Goal: Use online tool/utility: Utilize a website feature to perform a specific function

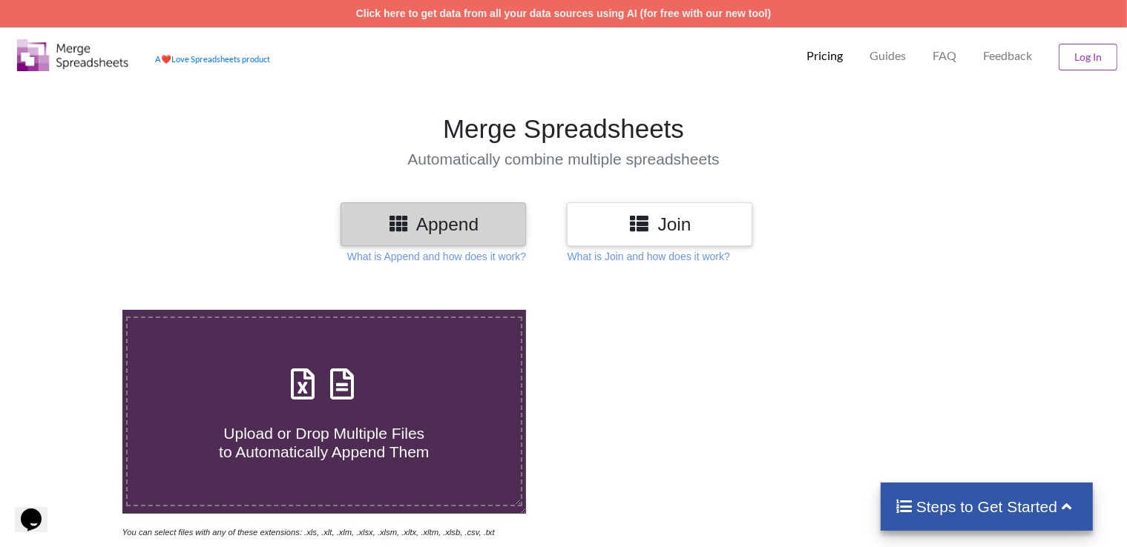
scroll to position [139, 0]
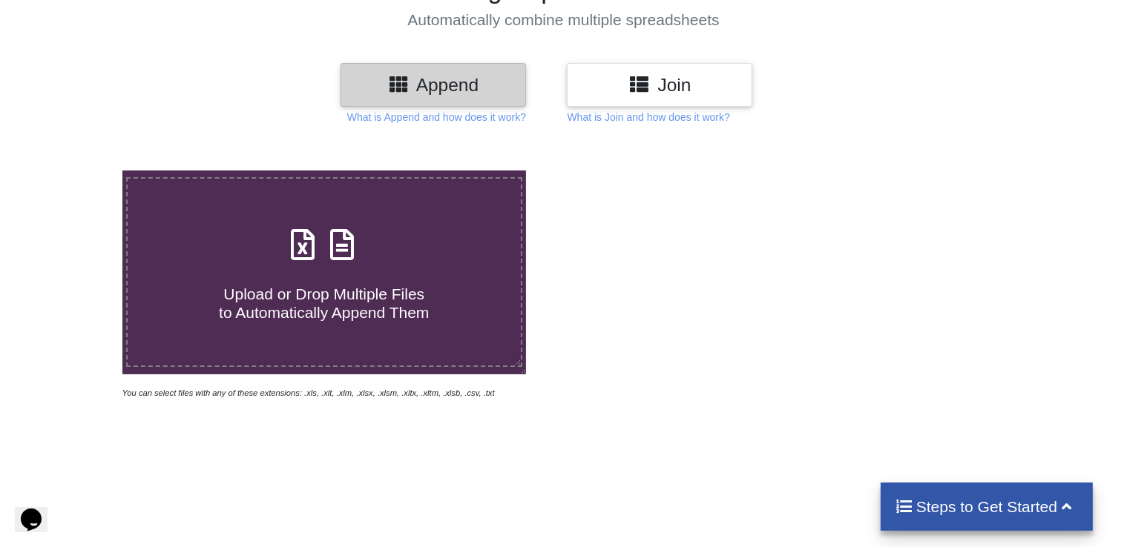
click at [424, 277] on h4 "Upload or Drop Multiple Files to Automatically Append Them" at bounding box center [324, 294] width 393 height 56
click at [77, 171] on input "Upload or Drop Multiple Files to Automatically Append Them" at bounding box center [77, 171] width 0 height 0
type input "C:\fakepath\SMP1 Delay - EMO - [DATE].xlsx"
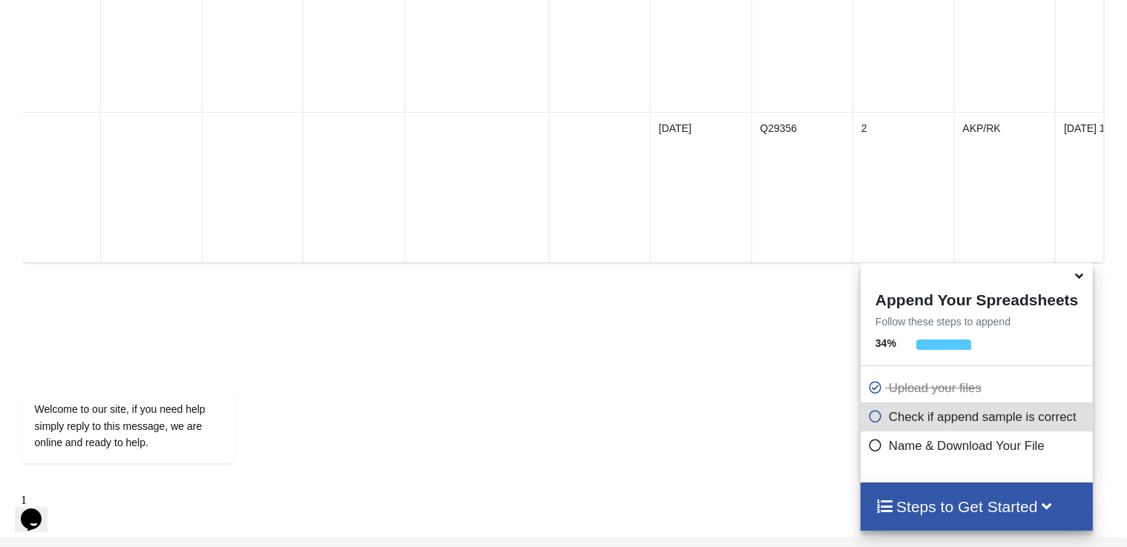
scroll to position [2296, 0]
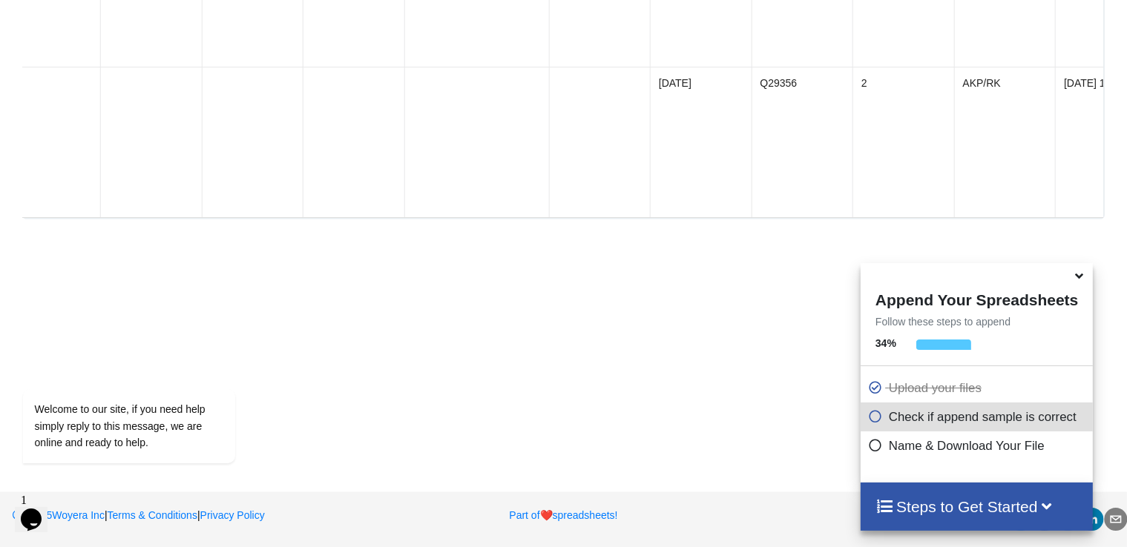
click at [1083, 277] on icon at bounding box center [1079, 273] width 16 height 13
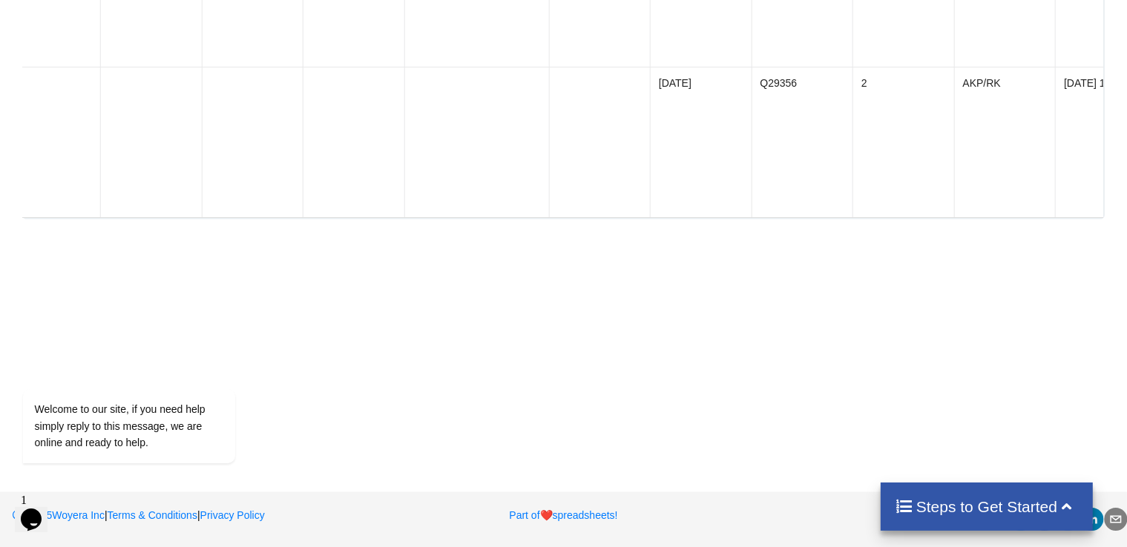
click at [1025, 505] on h4 "Steps to Get Started" at bounding box center [986, 507] width 183 height 19
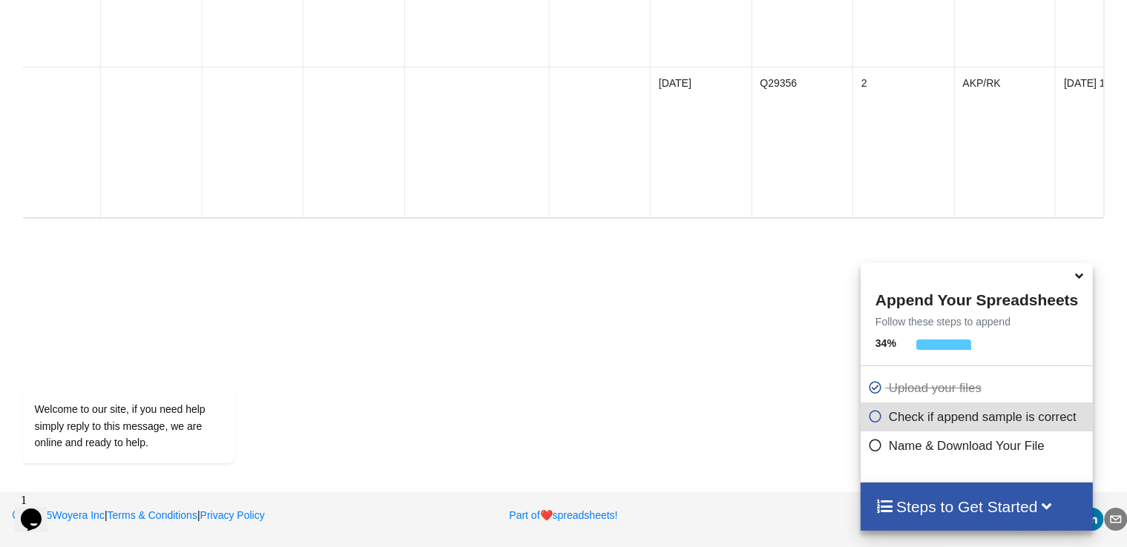
click at [871, 415] on icon at bounding box center [875, 414] width 15 height 13
click at [875, 447] on icon at bounding box center [875, 443] width 15 height 13
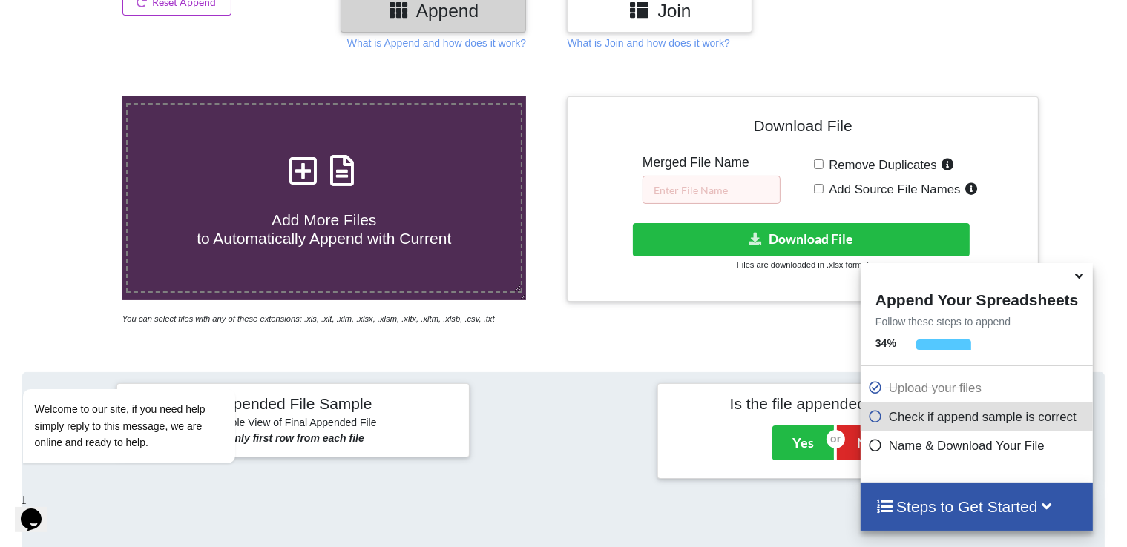
scroll to position [215, 0]
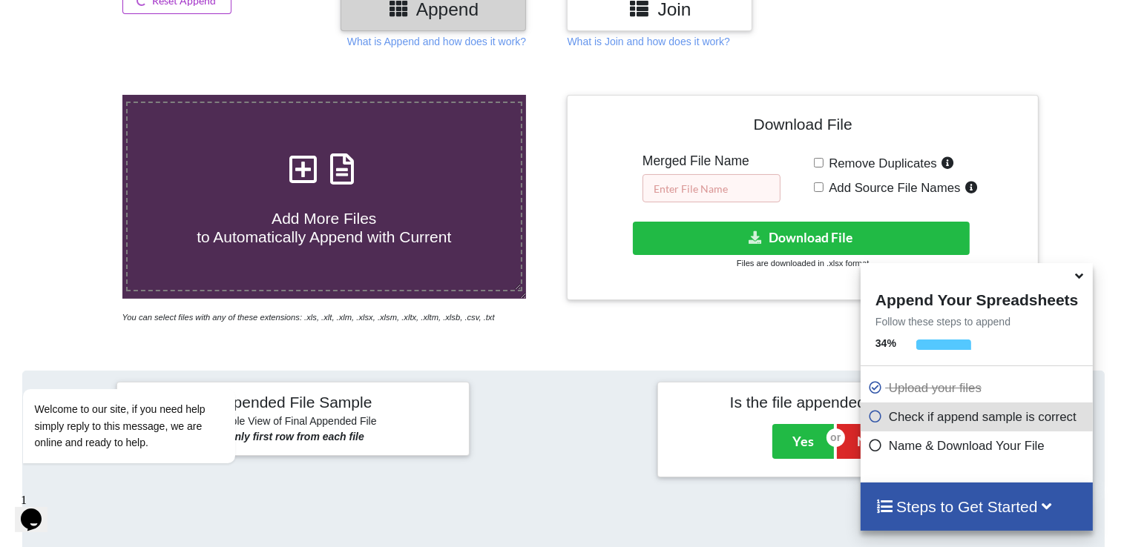
click at [682, 188] on input "text" at bounding box center [711, 188] width 138 height 28
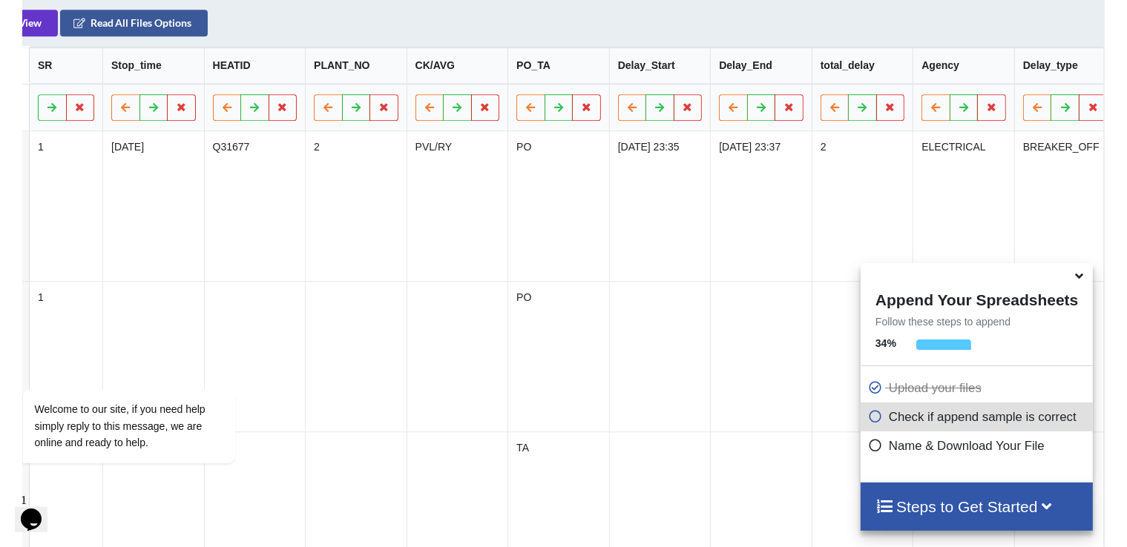
scroll to position [0, 0]
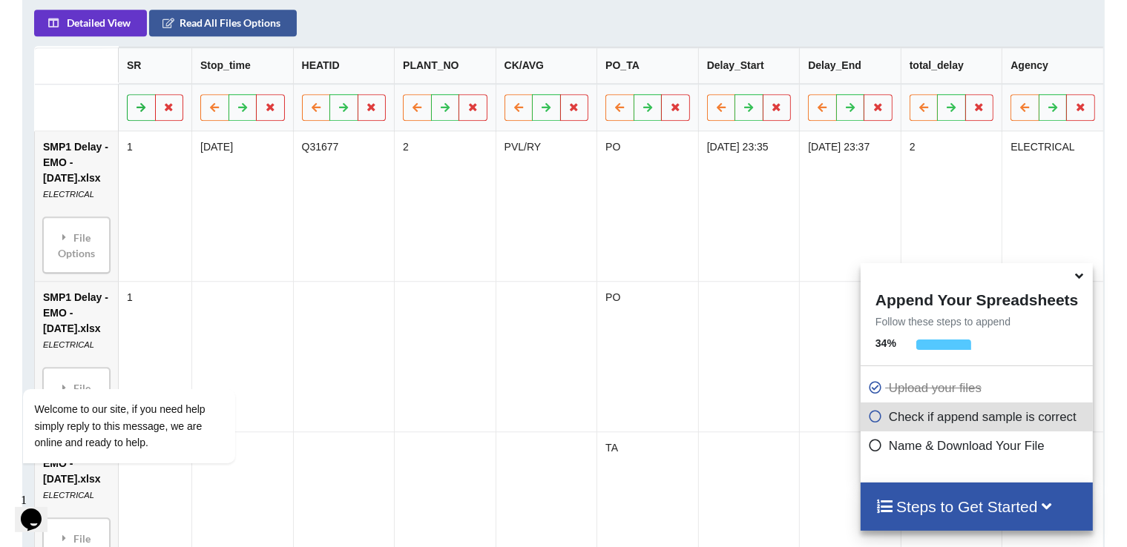
type input "combine"
click at [148, 108] on button at bounding box center [141, 108] width 29 height 27
type input "combin"
click at [220, 113] on button at bounding box center [214, 108] width 29 height 27
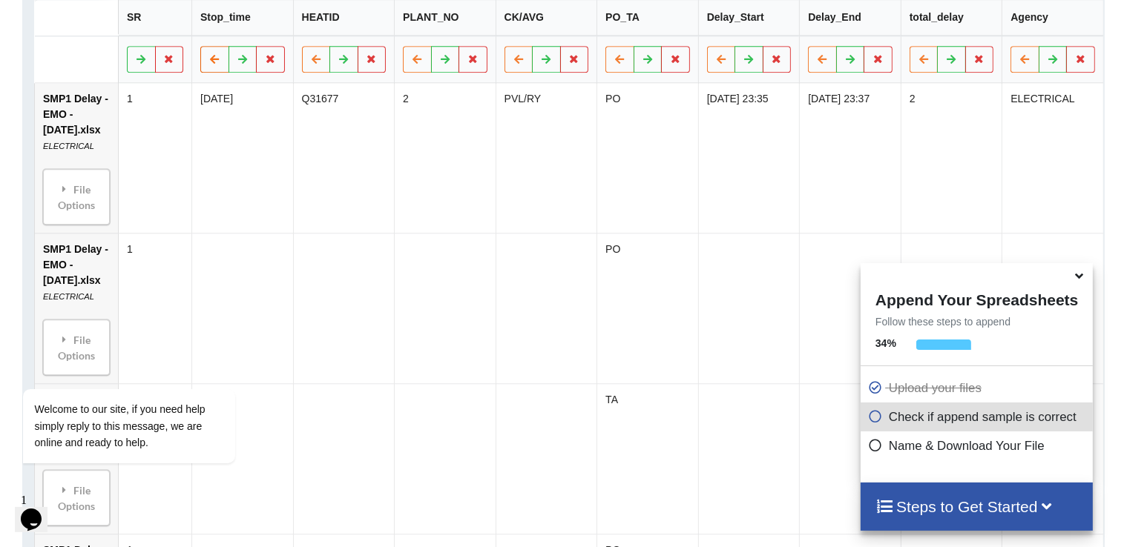
scroll to position [774, 0]
click at [101, 333] on div "Welcome to our site, if you need help simply reply to this message, we are onli…" at bounding box center [148, 363] width 267 height 225
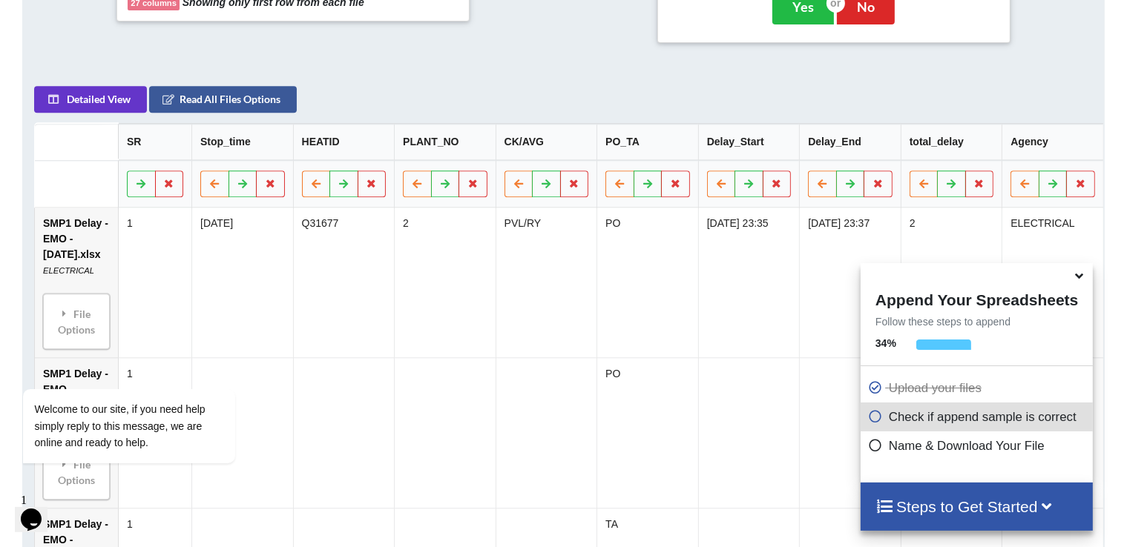
scroll to position [650, 0]
click at [225, 107] on button "Read All Files Options" at bounding box center [223, 100] width 148 height 27
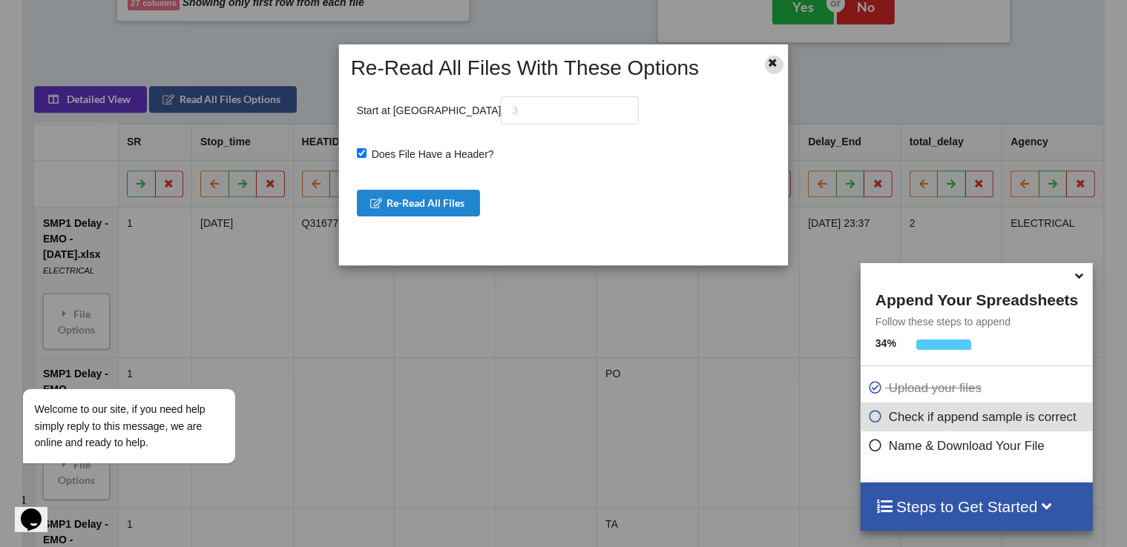
click at [774, 63] on icon at bounding box center [773, 61] width 13 height 10
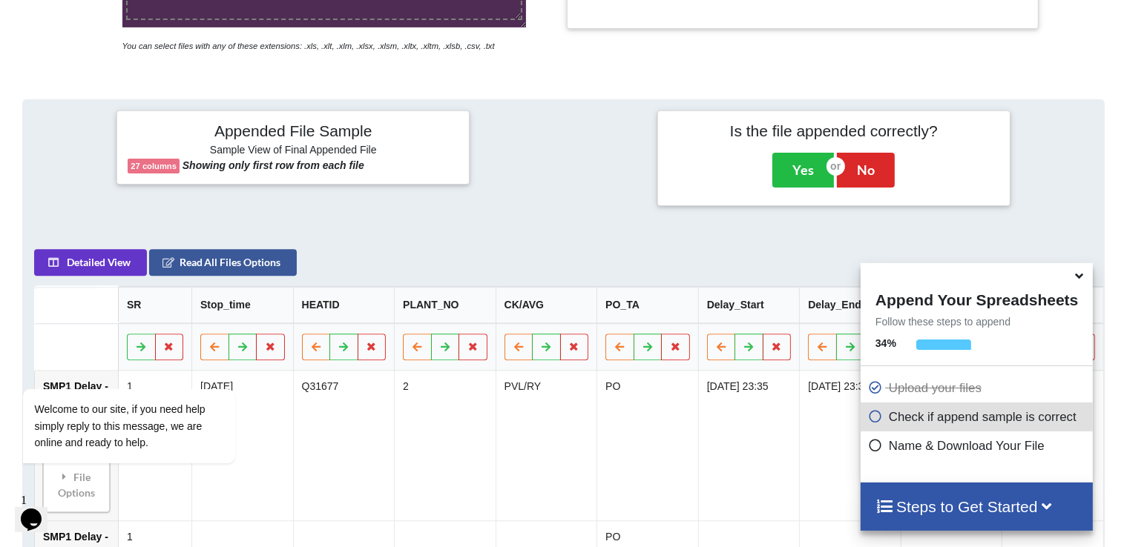
scroll to position [415, 0]
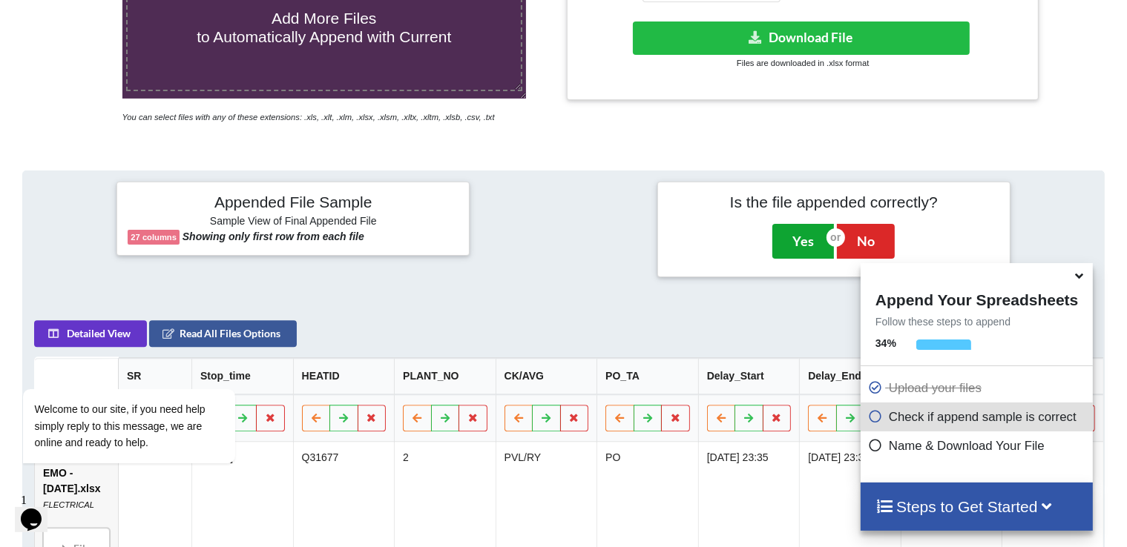
click at [813, 243] on button "Yes" at bounding box center [803, 241] width 62 height 34
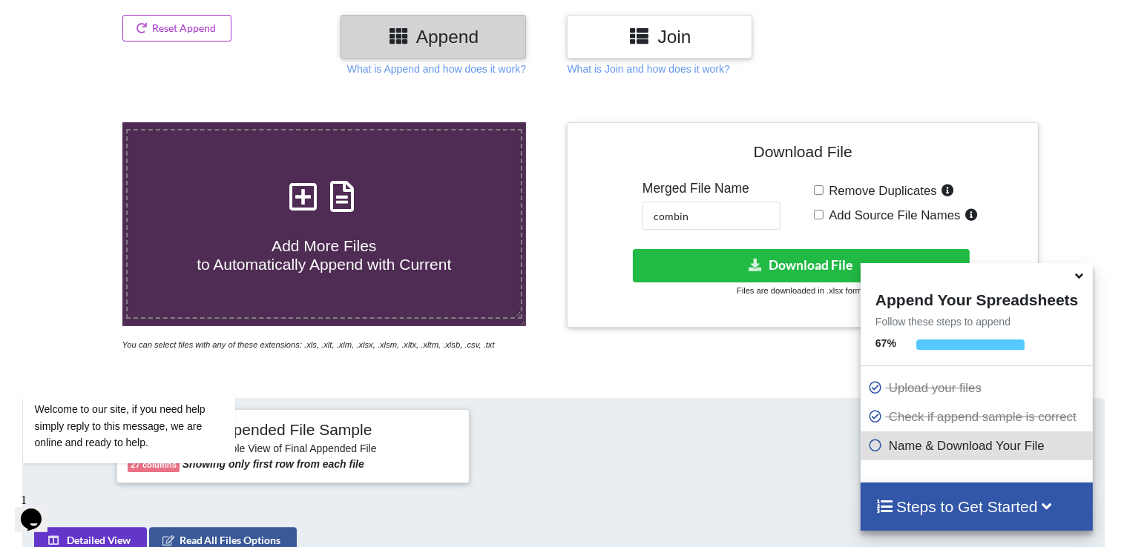
scroll to position [182, 0]
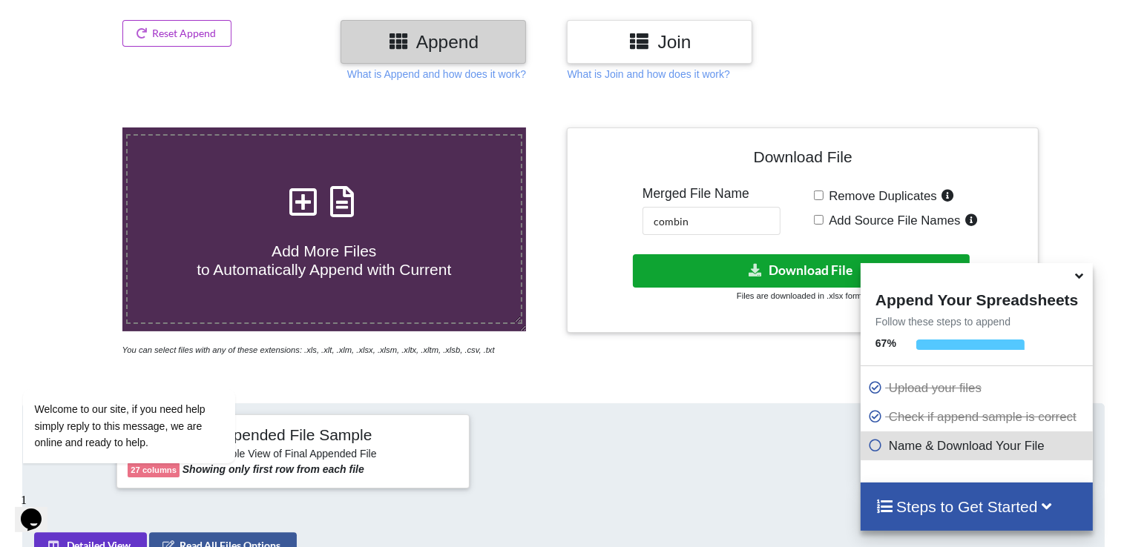
click at [757, 273] on icon at bounding box center [756, 269] width 16 height 11
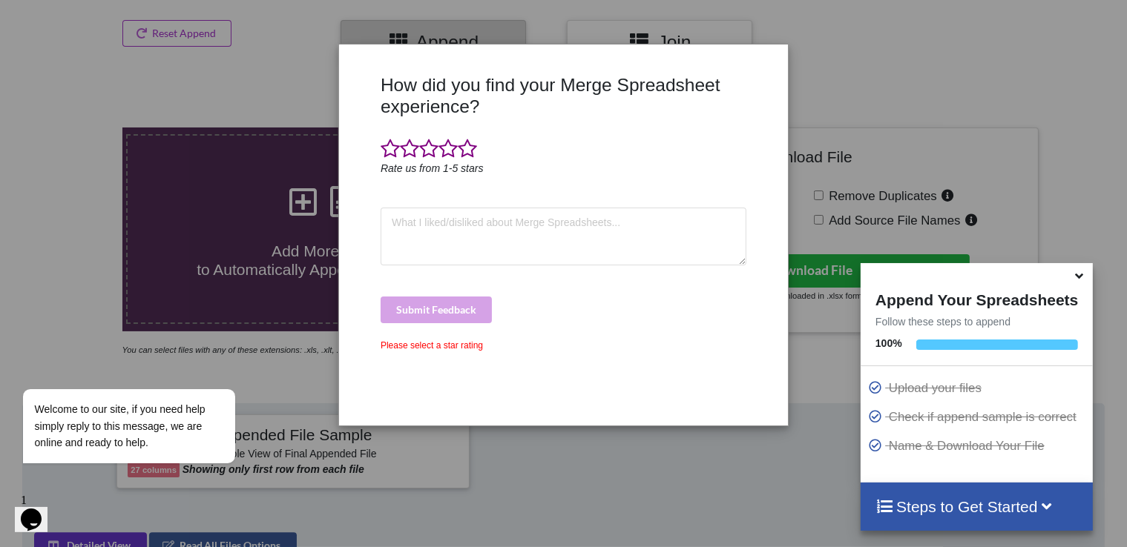
click at [866, 207] on div "How did you find your Merge Spreadsheet experience? Rate us from 1-5 stars Subm…" at bounding box center [563, 273] width 1127 height 547
